Goal: Information Seeking & Learning: Learn about a topic

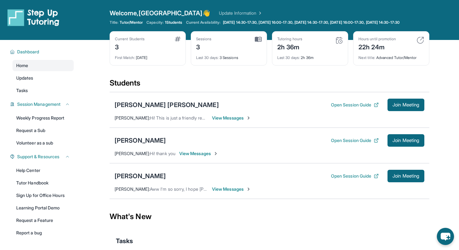
click at [148, 147] on div "Nare Simonyan Open Session Guide Join Meeting" at bounding box center [270, 140] width 310 height 12
click at [152, 145] on div "[PERSON_NAME]" at bounding box center [140, 140] width 51 height 9
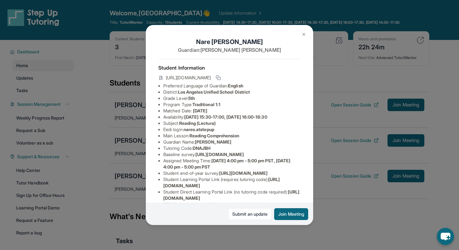
click at [337, 144] on div "Nare Simonyan Guardian: Margarita Ghazaryan Student Information https://student…" at bounding box center [229, 125] width 459 height 250
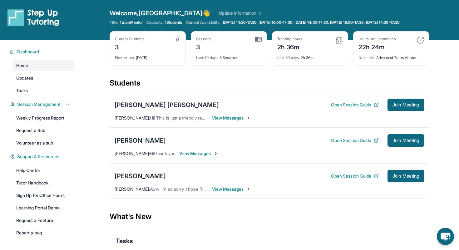
click at [196, 157] on span "View Messages" at bounding box center [198, 154] width 39 height 6
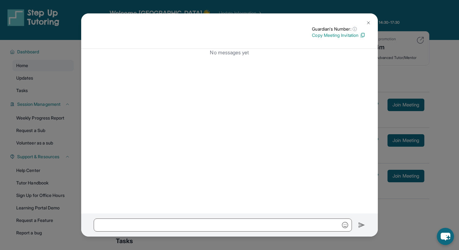
click at [394, 123] on div "Guardian's Number: ⓘ This isn't the guardian's real number — it's a private for…" at bounding box center [229, 125] width 459 height 250
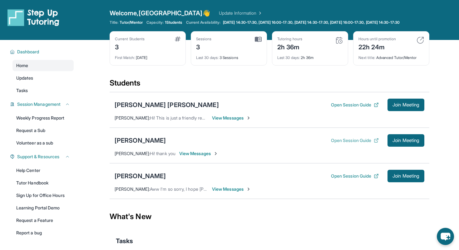
click at [334, 143] on button "Open Session Guide" at bounding box center [355, 140] width 48 height 6
click at [378, 78] on div "Current Students 3 First Match : [DATE] Sessions 4 Last 30 days : 4 Sessions Tu…" at bounding box center [270, 54] width 320 height 47
click at [42, 124] on link "Weekly Progress Report" at bounding box center [42, 117] width 61 height 11
